Goal: Communication & Community: Answer question/provide support

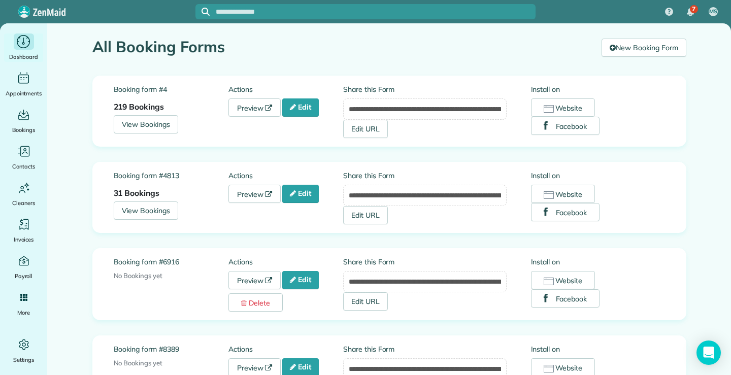
click at [23, 43] on icon "Main" at bounding box center [24, 41] width 16 height 15
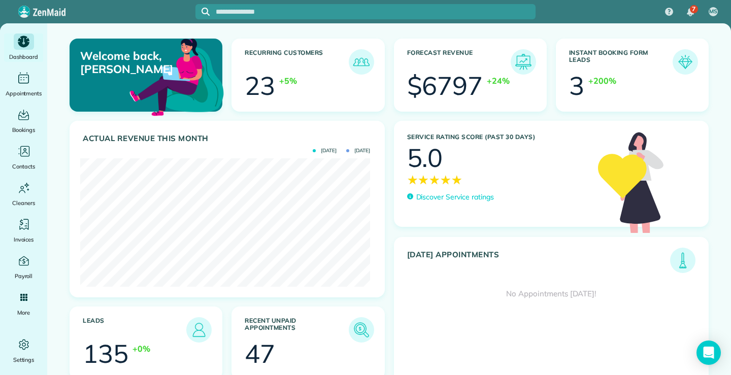
scroll to position [129, 290]
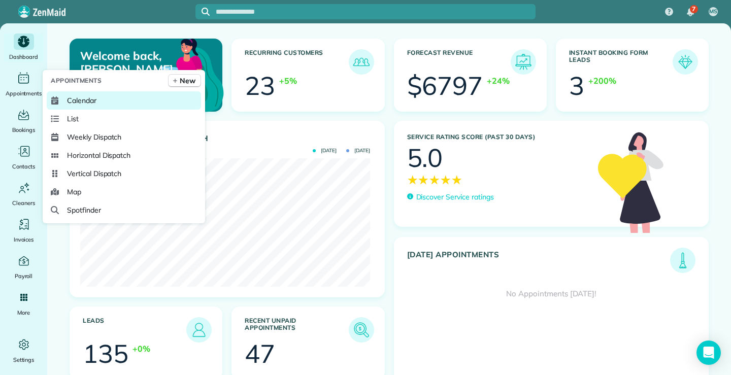
click at [78, 99] on span "Calendar" at bounding box center [81, 100] width 29 height 10
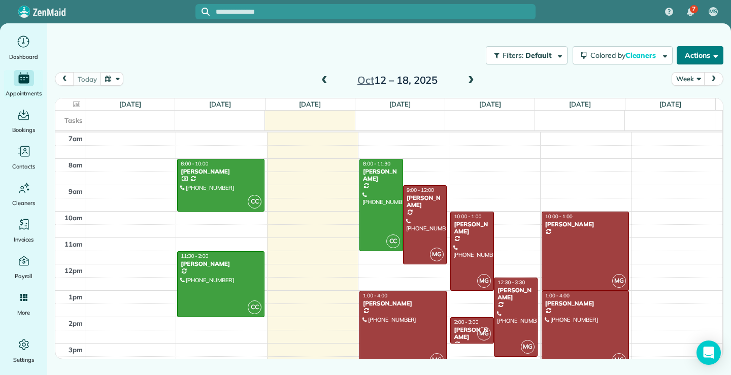
click at [715, 51] on button "Actions" at bounding box center [700, 55] width 47 height 18
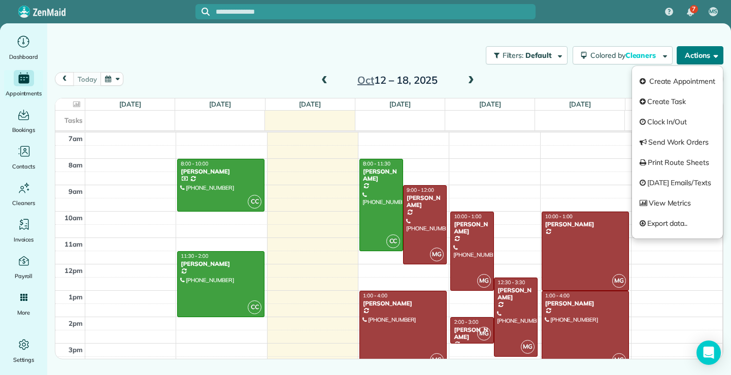
click at [714, 55] on span "button" at bounding box center [715, 55] width 8 height 8
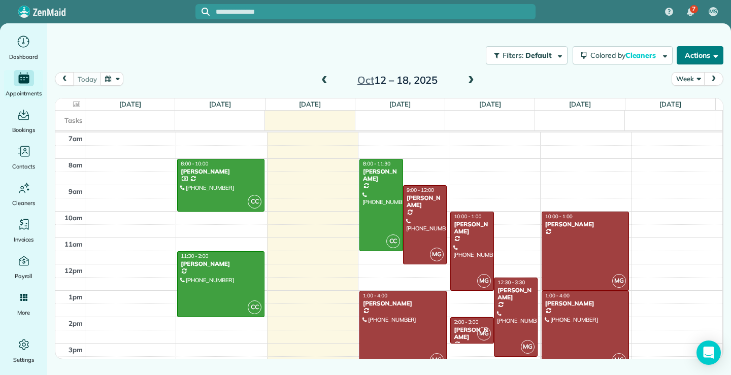
click at [718, 54] on button "Actions" at bounding box center [700, 55] width 47 height 18
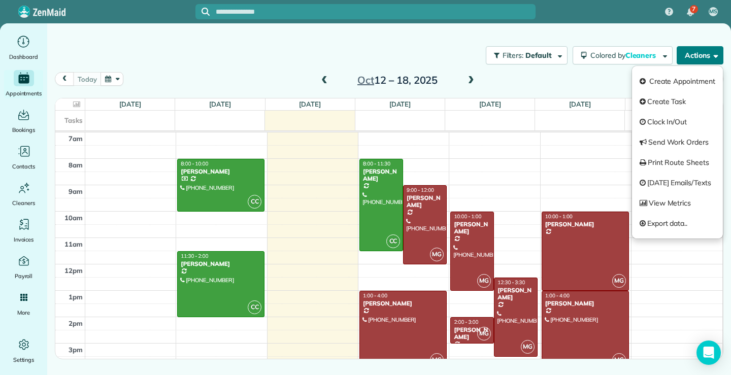
click at [704, 53] on button "Actions" at bounding box center [700, 55] width 47 height 18
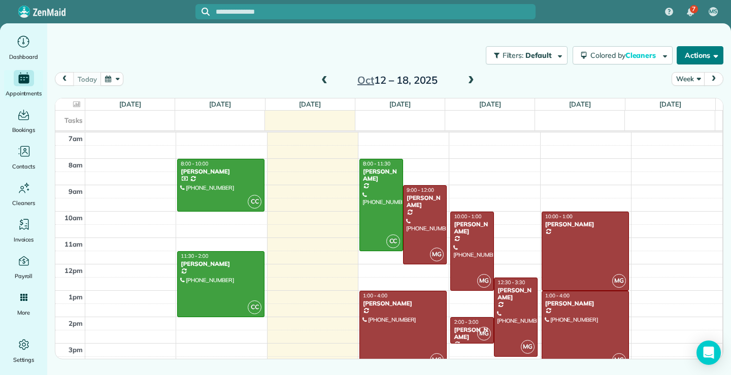
click at [704, 53] on button "Actions" at bounding box center [700, 55] width 47 height 18
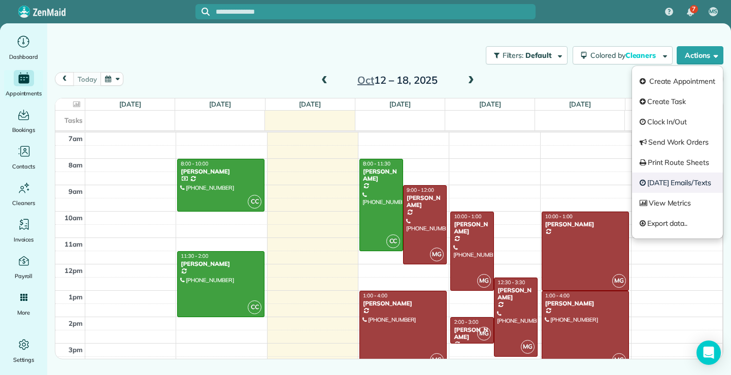
click at [681, 185] on link "Today's Emails/Texts" at bounding box center [677, 183] width 91 height 20
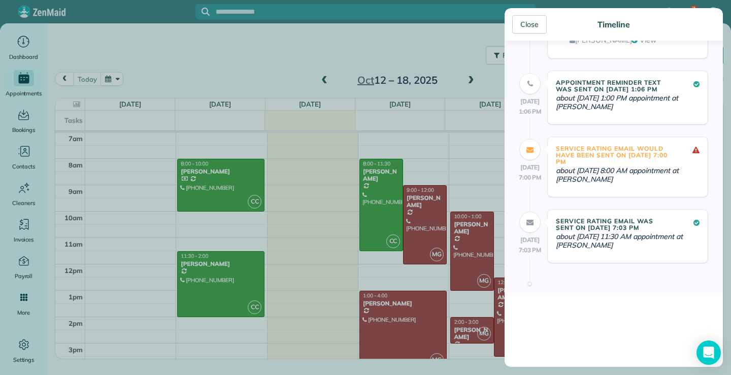
scroll to position [345, 0]
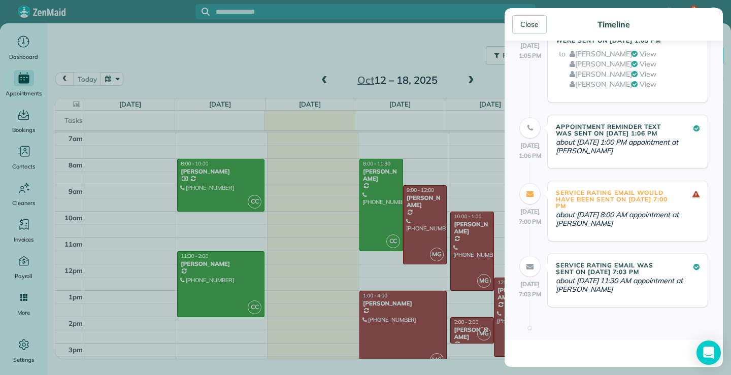
click at [641, 89] on link "View" at bounding box center [648, 84] width 17 height 9
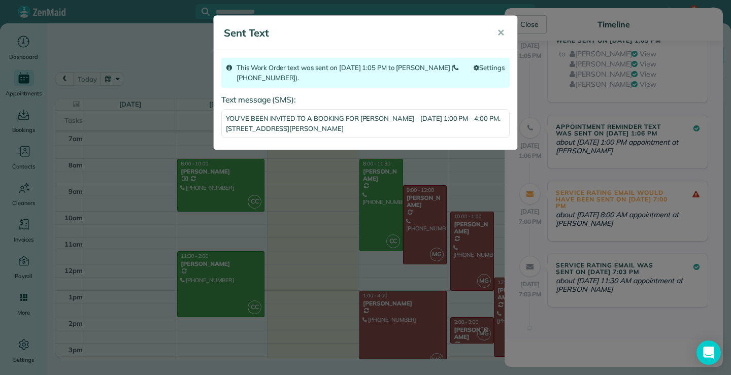
click at [537, 18] on div "Sent Text ✕ Settings This Work Order text was sent on 14 Oct 1:05 PM to Maria G…" at bounding box center [365, 187] width 731 height 375
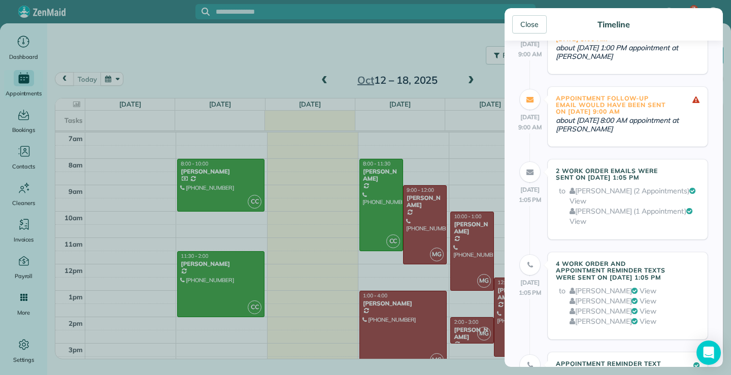
scroll to position [91, 0]
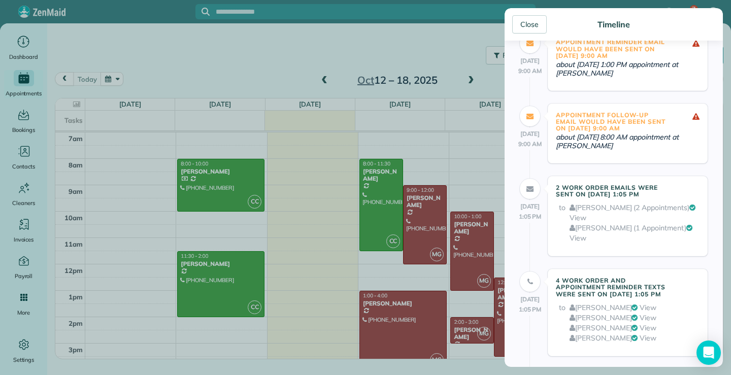
click at [529, 13] on div "Close Timeline" at bounding box center [614, 24] width 218 height 33
click at [530, 26] on div "Close" at bounding box center [530, 24] width 35 height 18
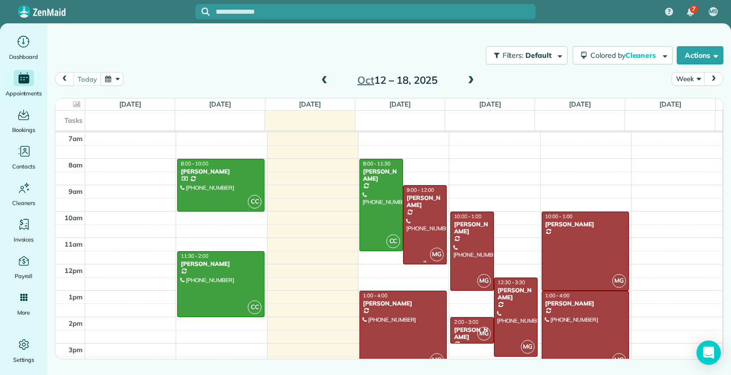
click at [423, 236] on div at bounding box center [425, 225] width 43 height 78
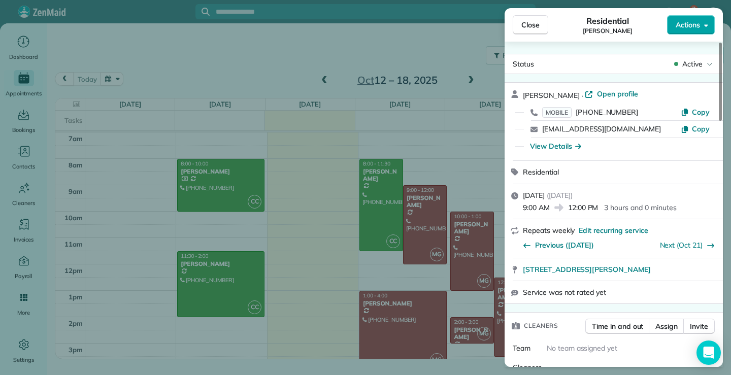
click at [698, 24] on span "Actions" at bounding box center [688, 25] width 24 height 10
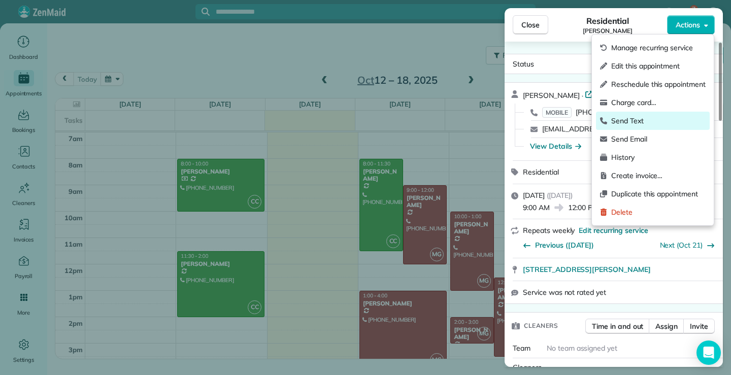
click at [630, 119] on span "Send Text" at bounding box center [659, 121] width 94 height 10
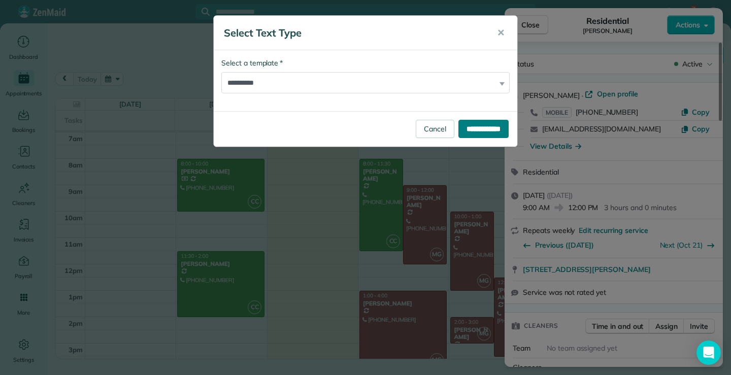
click at [474, 125] on input "**********" at bounding box center [484, 129] width 50 height 18
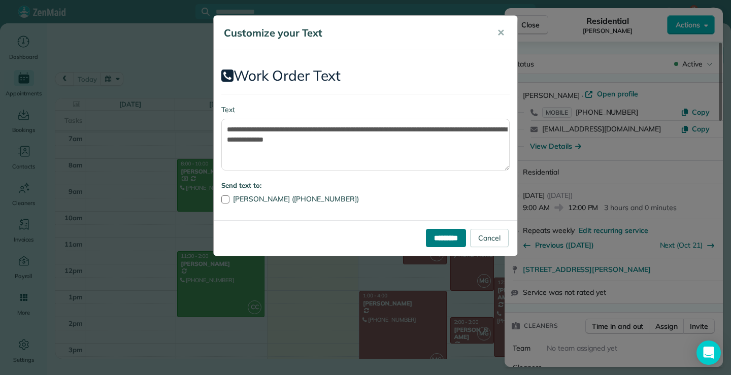
click at [449, 239] on input "*********" at bounding box center [446, 238] width 40 height 18
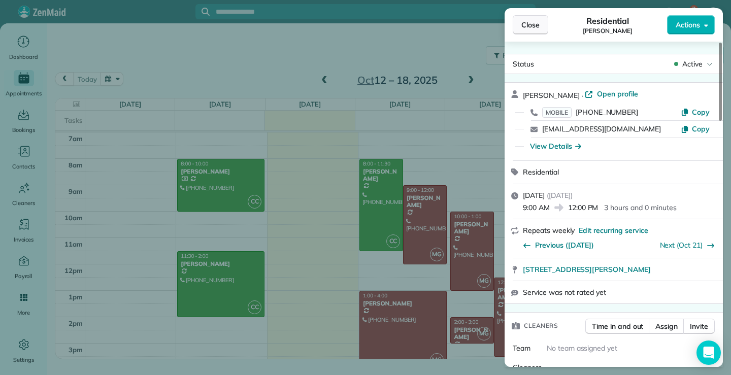
click at [540, 24] on button "Close" at bounding box center [531, 24] width 36 height 19
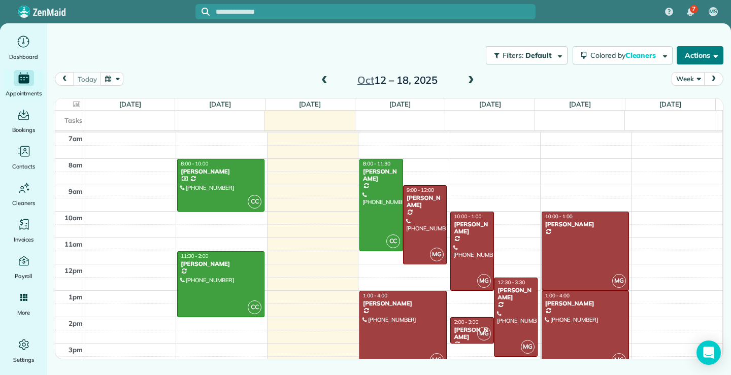
click at [720, 50] on button "Actions" at bounding box center [700, 55] width 47 height 18
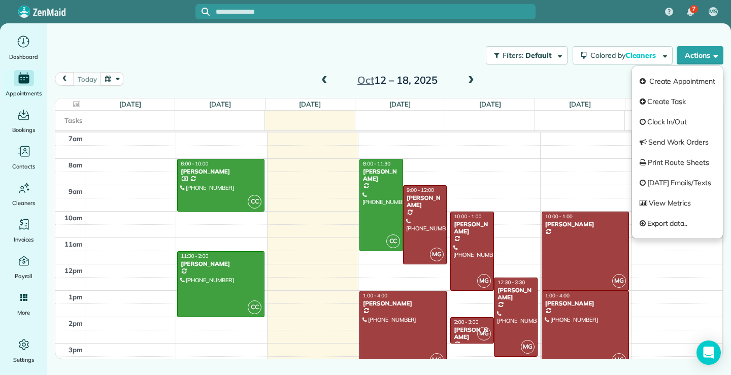
click at [696, 182] on link "Today's Emails/Texts" at bounding box center [677, 183] width 91 height 20
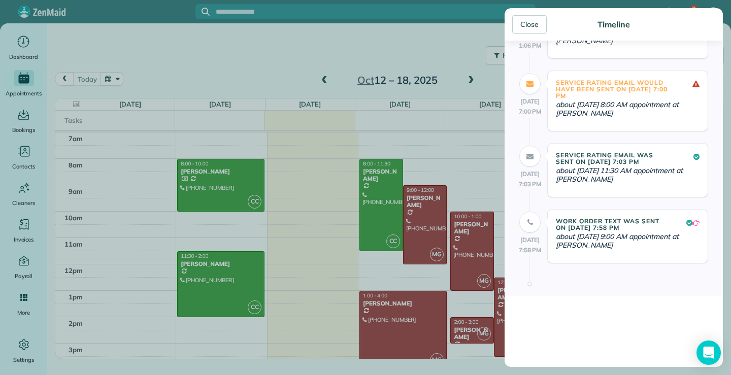
scroll to position [102, 0]
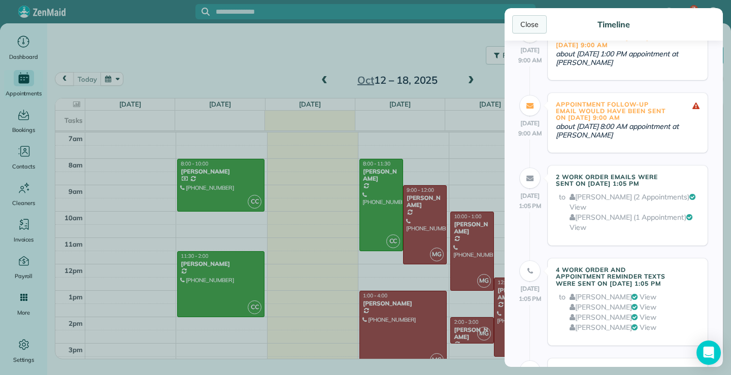
click at [538, 22] on div "Close" at bounding box center [530, 24] width 35 height 18
